Goal: Task Accomplishment & Management: Use online tool/utility

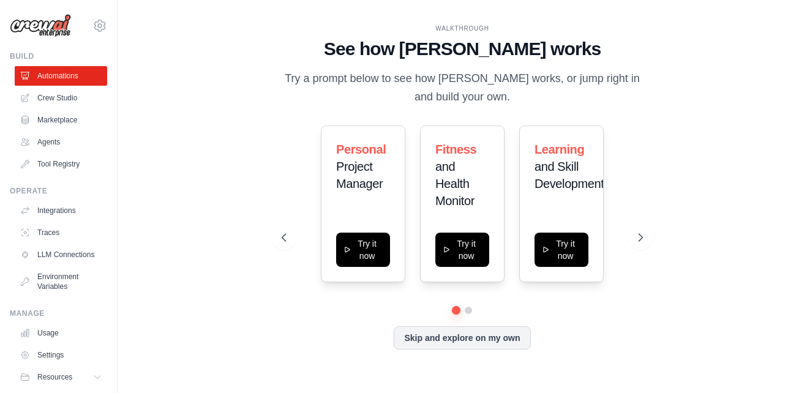
click at [54, 146] on link "Agents" at bounding box center [61, 142] width 92 height 20
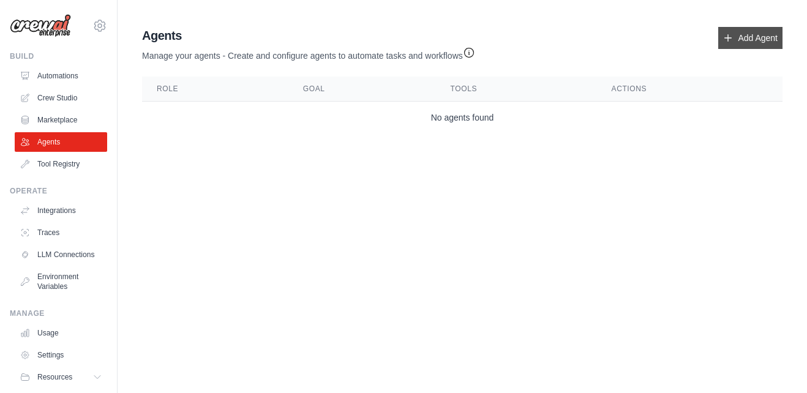
click at [731, 39] on icon at bounding box center [728, 38] width 10 height 10
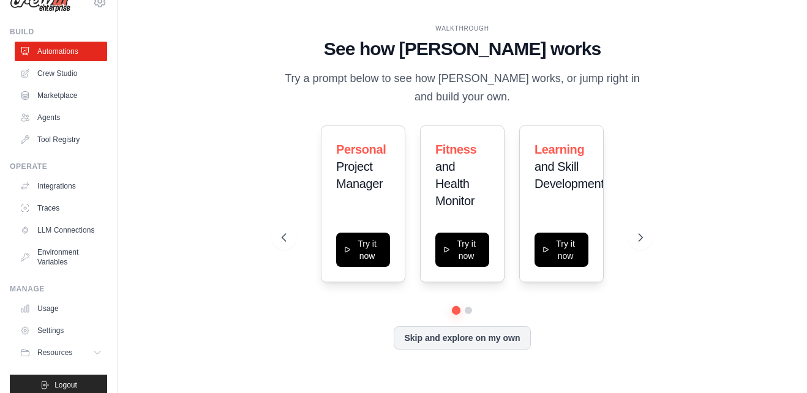
scroll to position [47, 0]
